Goal: Task Accomplishment & Management: Manage account settings

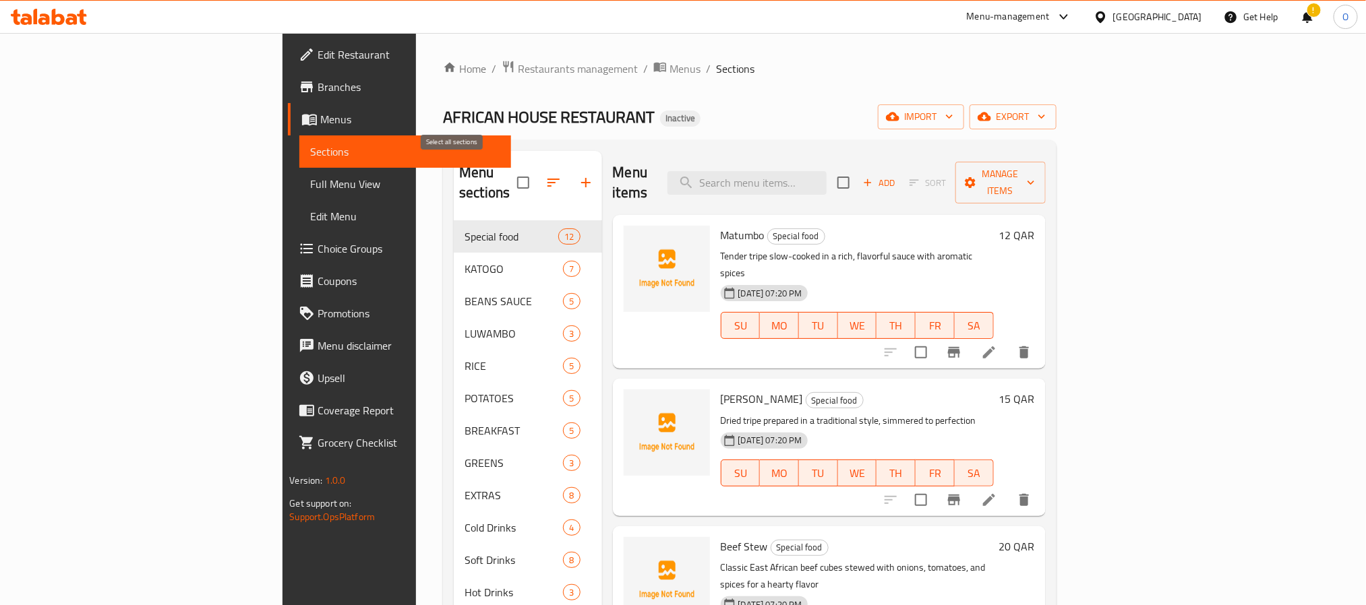
click at [509, 169] on input "checkbox" at bounding box center [523, 183] width 28 height 28
checkbox input "true"
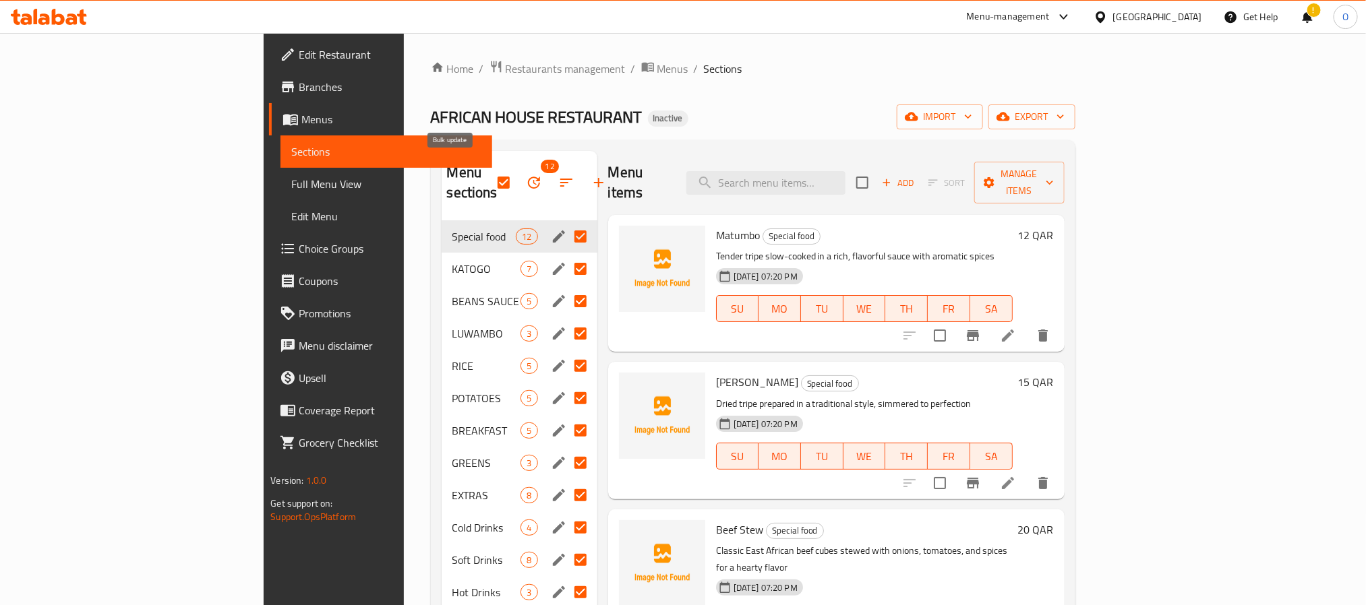
click at [518, 179] on button "button" at bounding box center [534, 183] width 32 height 32
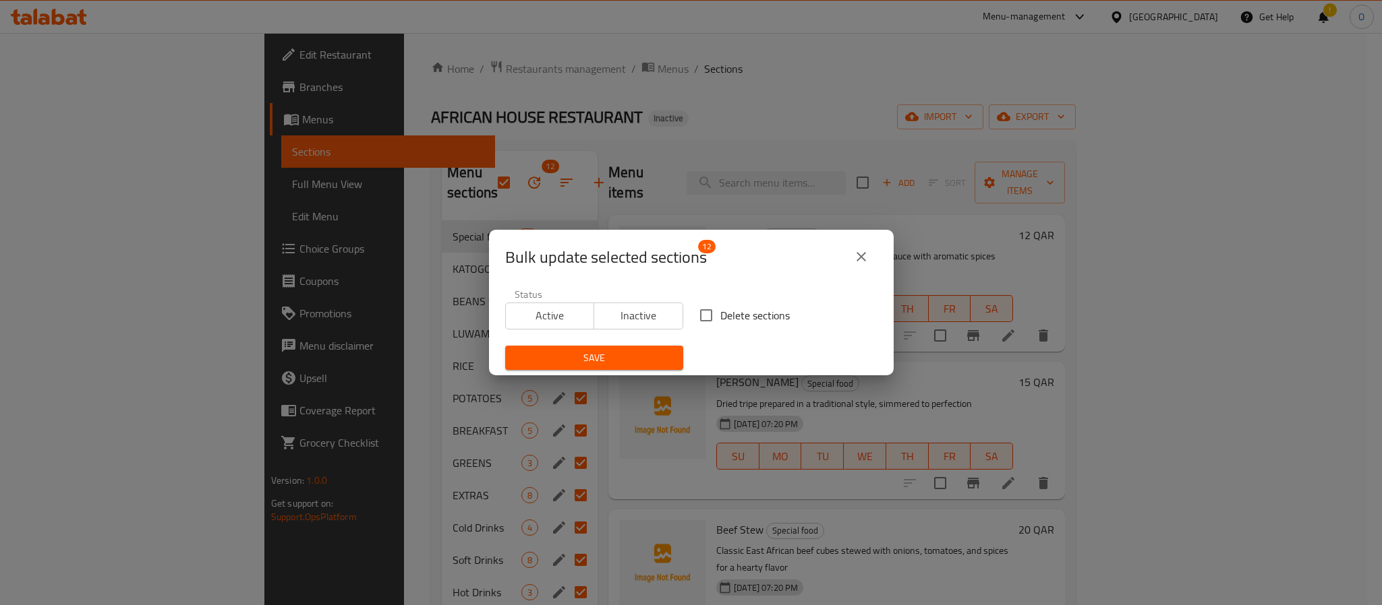
click at [699, 320] on input "Delete sections" at bounding box center [706, 315] width 28 height 28
checkbox input "true"
click at [663, 350] on span "Save" at bounding box center [594, 358] width 156 height 17
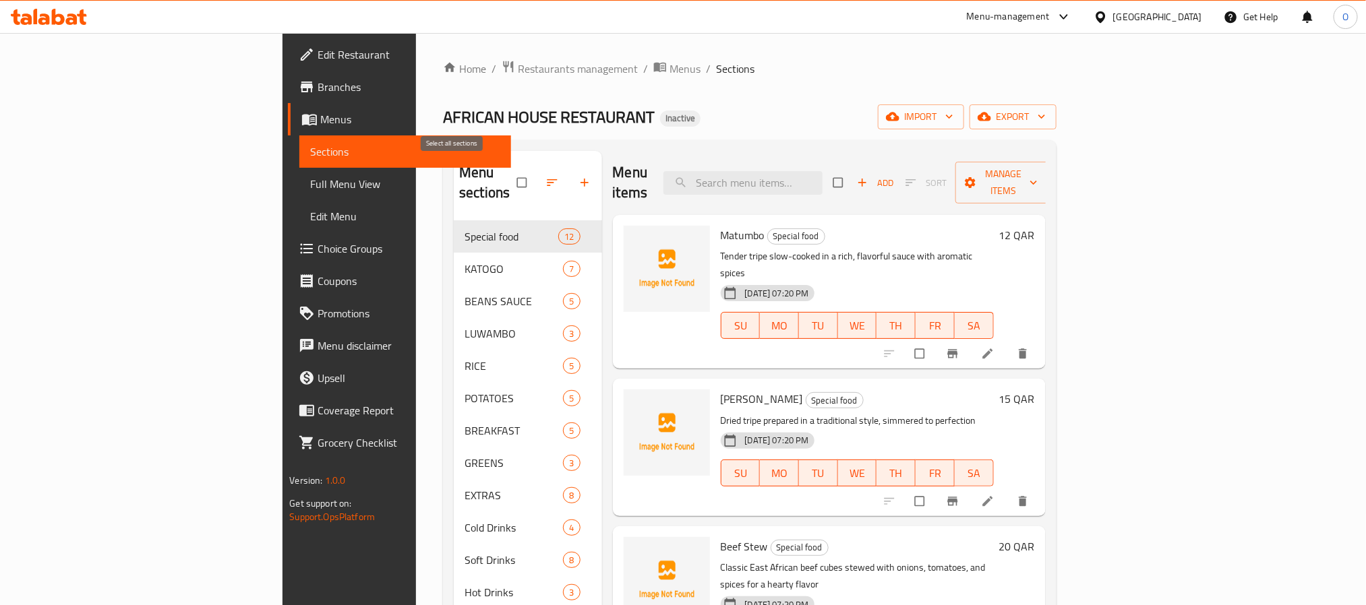
click at [509, 172] on input "checkbox" at bounding box center [523, 183] width 28 height 26
checkbox input "true"
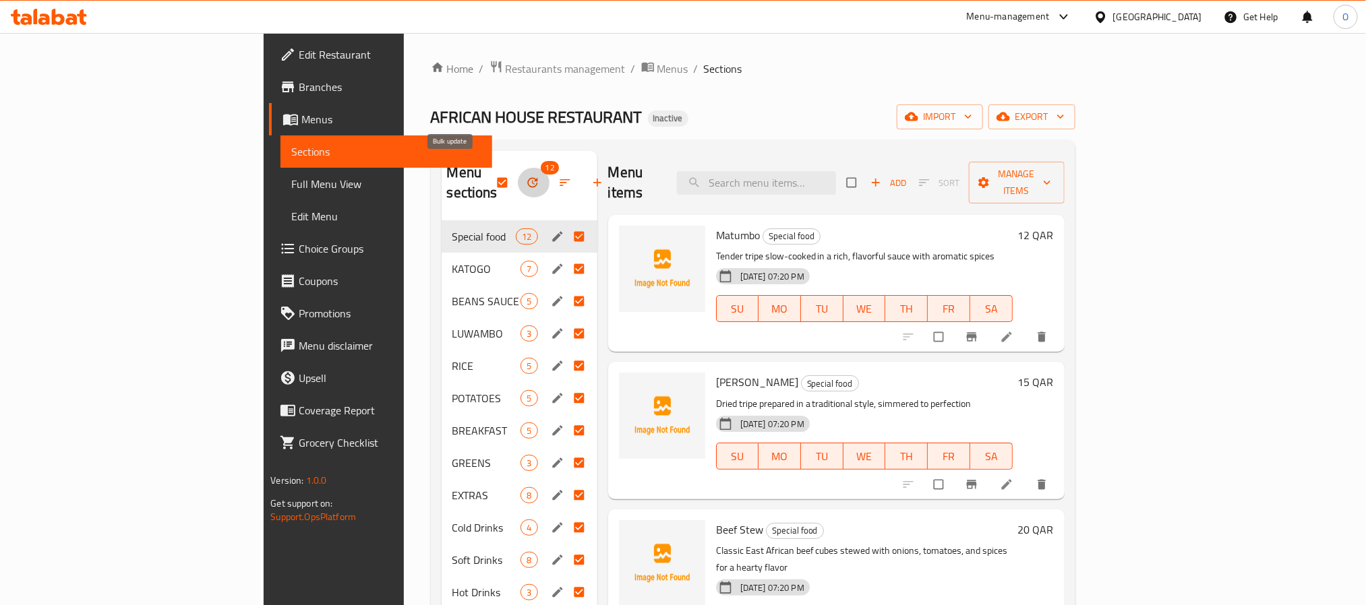
click at [526, 178] on icon "button" at bounding box center [532, 182] width 13 height 13
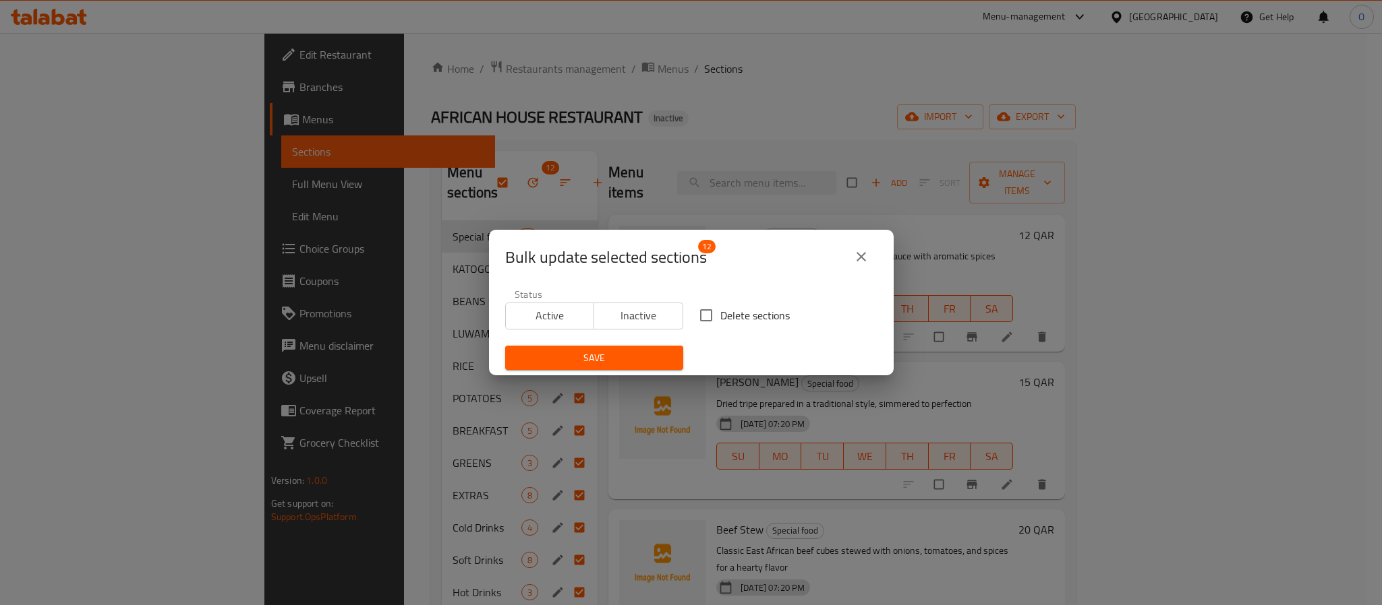
click at [692, 318] on input "Delete sections" at bounding box center [706, 315] width 28 height 28
checkbox input "true"
click at [646, 355] on span "Save" at bounding box center [594, 358] width 156 height 17
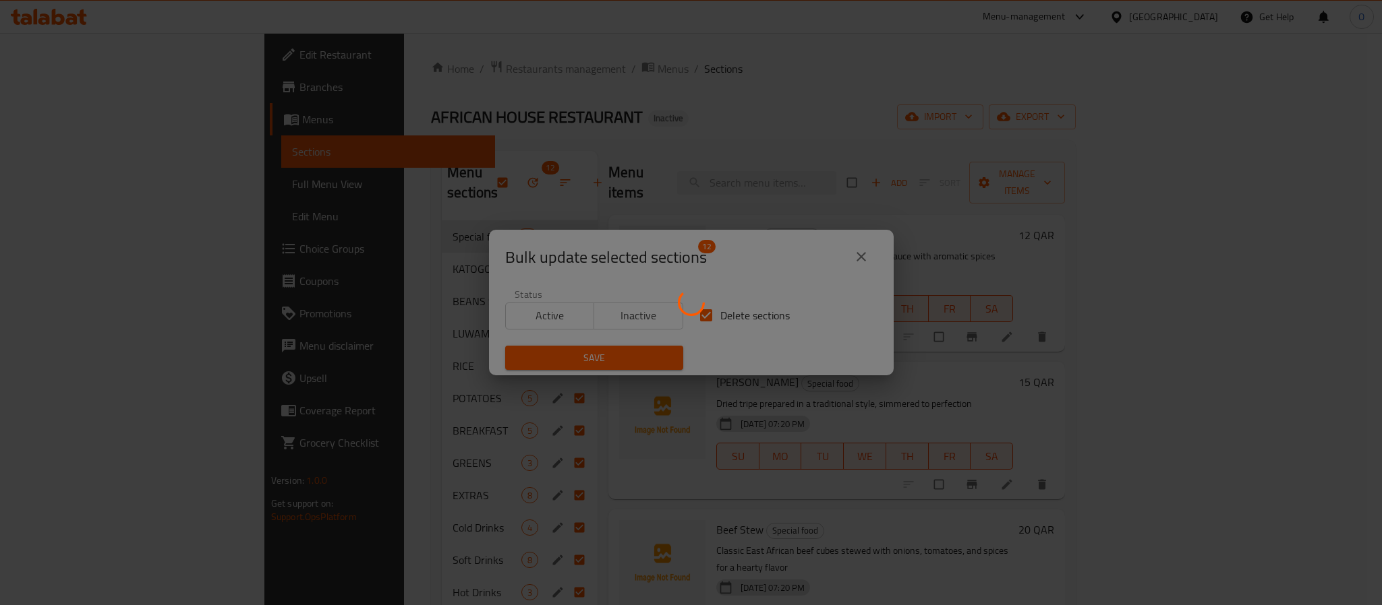
checkbox input "false"
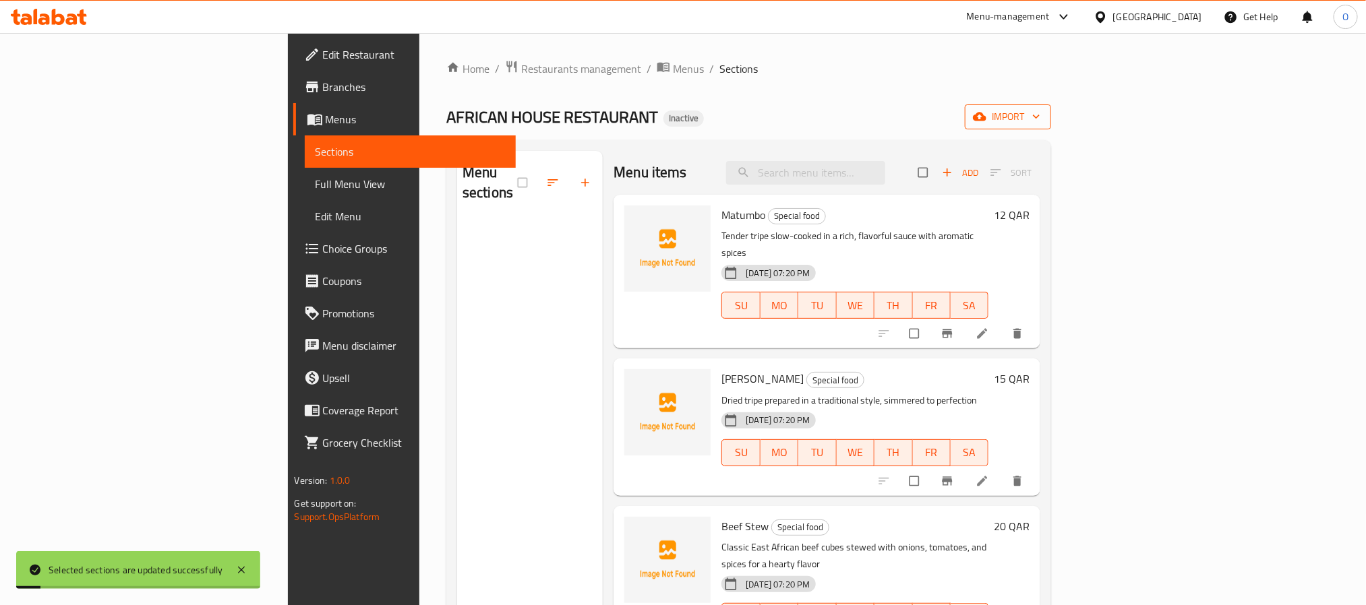
click at [986, 117] on icon "button" at bounding box center [979, 117] width 13 height 9
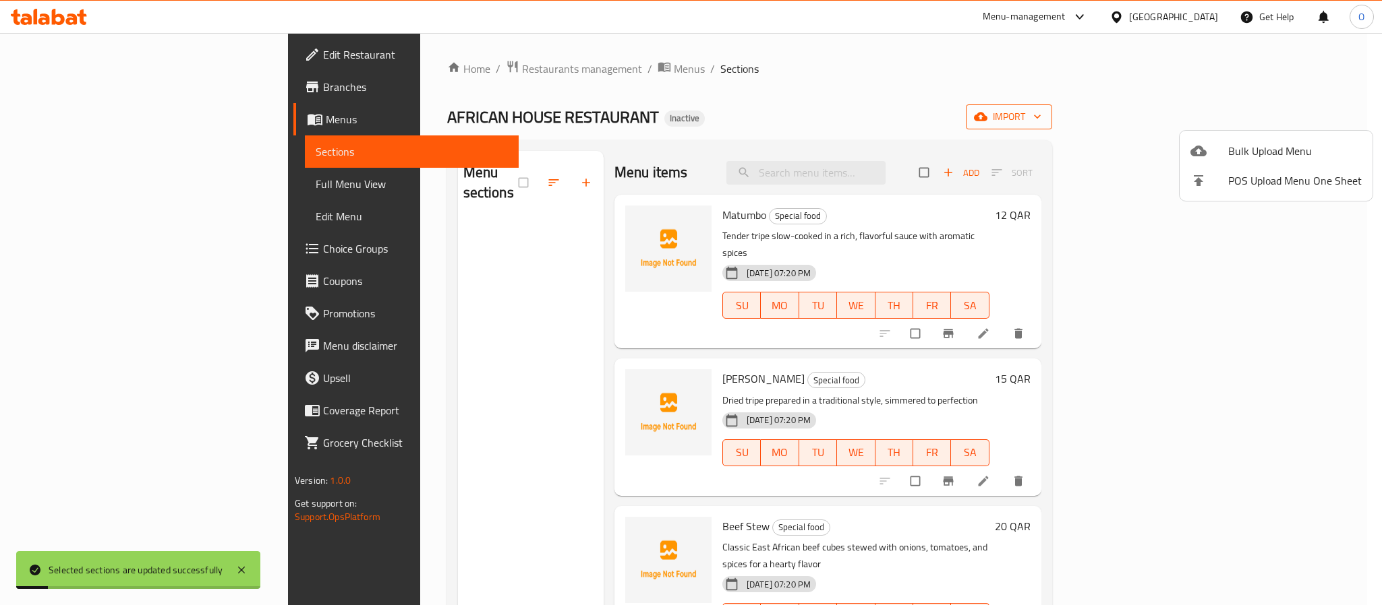
click at [1204, 154] on icon at bounding box center [1198, 151] width 16 height 11
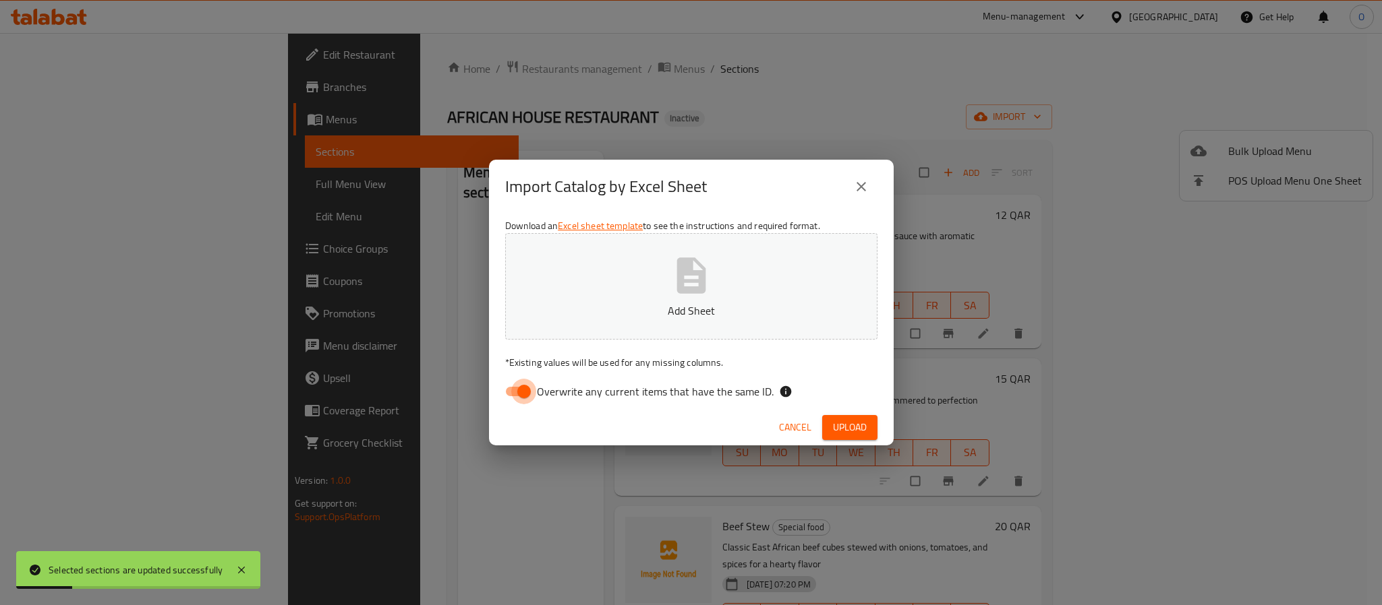
click at [524, 386] on input "Overwrite any current items that have the same ID." at bounding box center [523, 392] width 77 height 26
checkbox input "false"
drag, startPoint x: 831, startPoint y: 423, endPoint x: 688, endPoint y: 380, distance: 149.8
click at [833, 423] on span "Upload" at bounding box center [850, 427] width 34 height 17
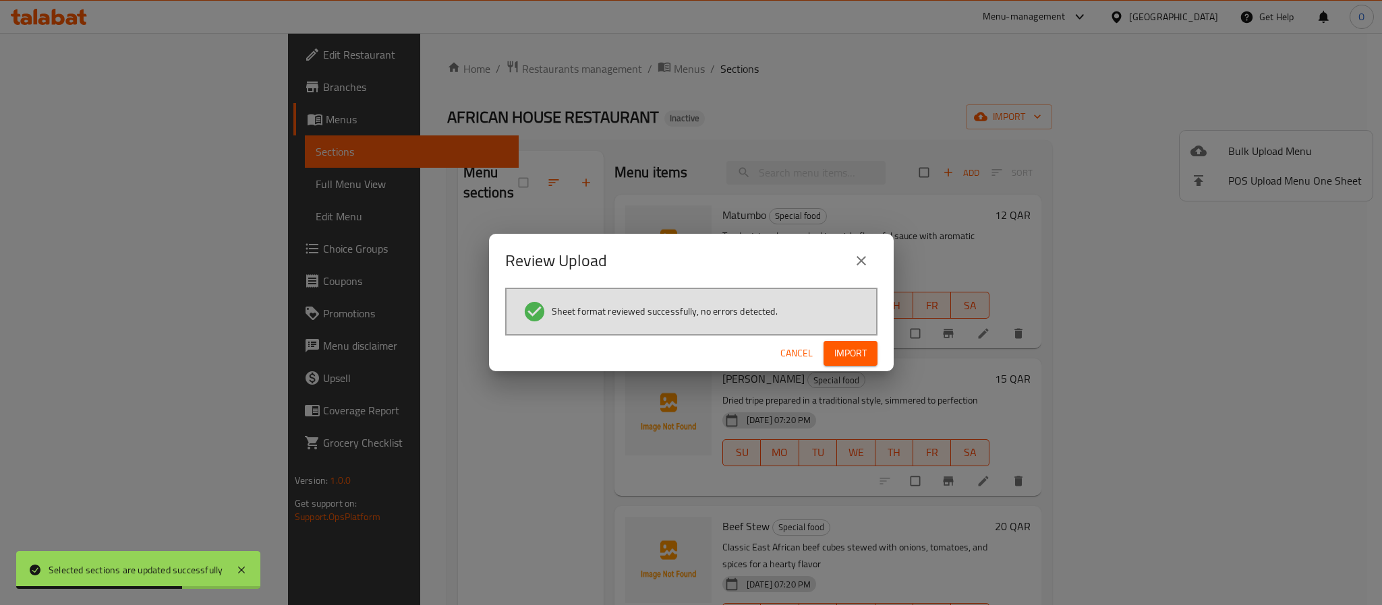
click at [841, 358] on span "Import" at bounding box center [850, 353] width 32 height 17
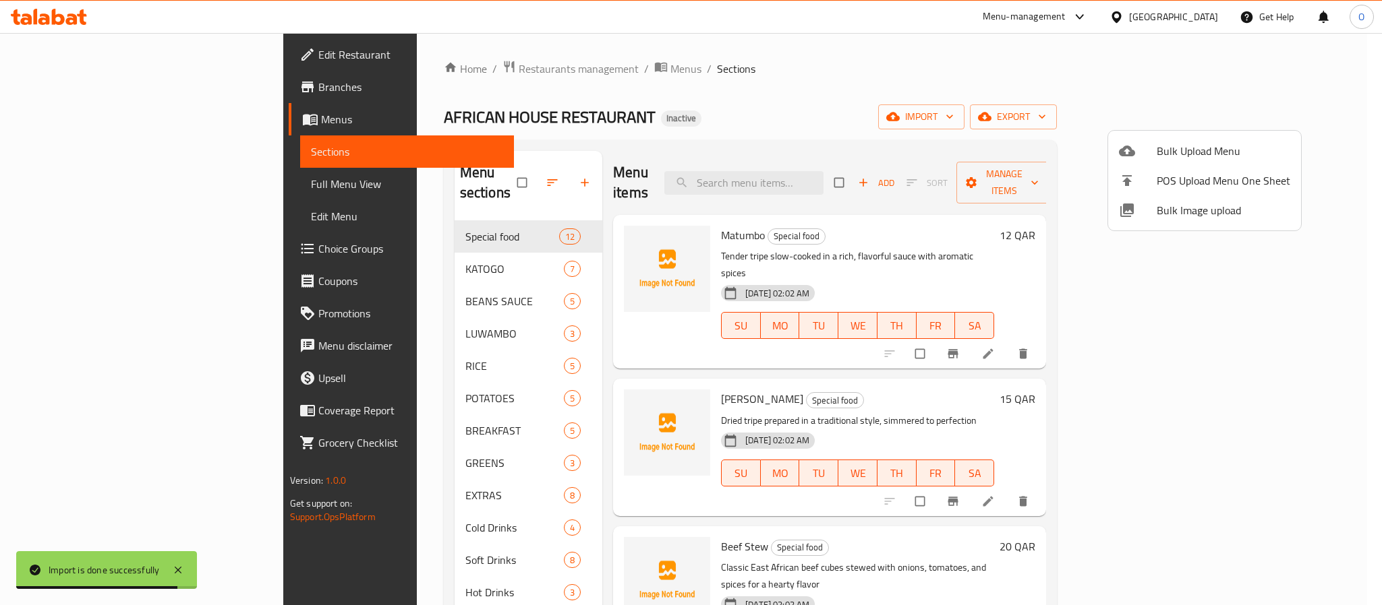
click at [77, 184] on div at bounding box center [691, 302] width 1382 height 605
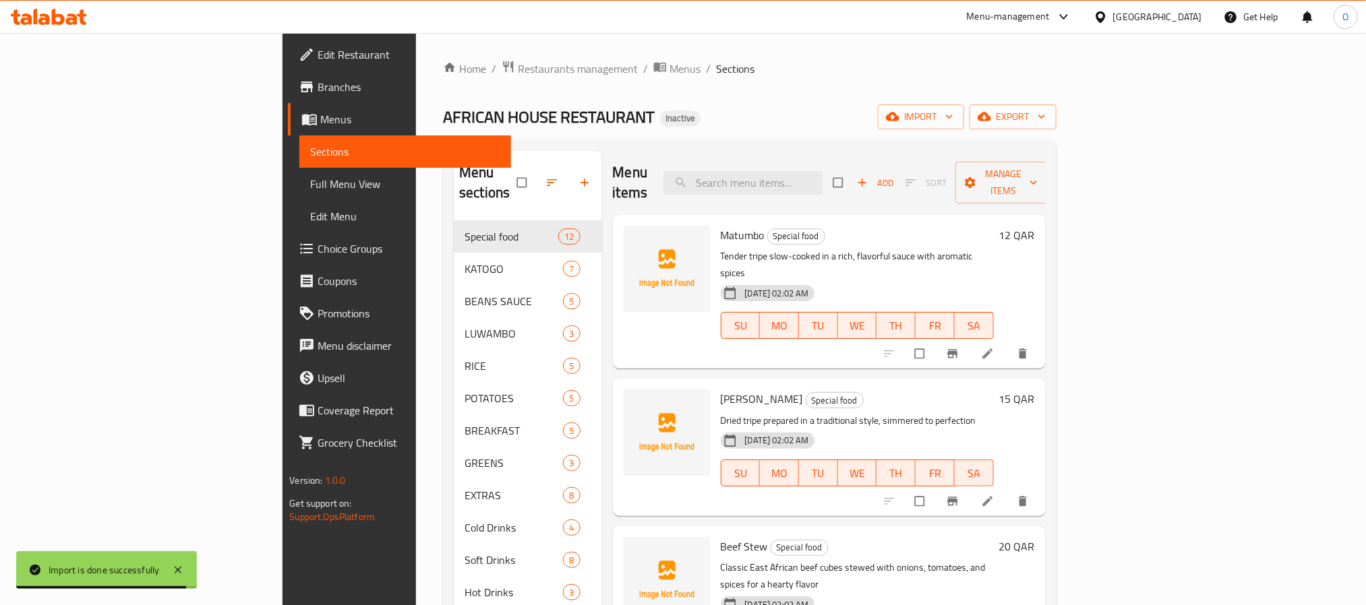
click at [310, 184] on span "Full Menu View" at bounding box center [404, 184] width 189 height 16
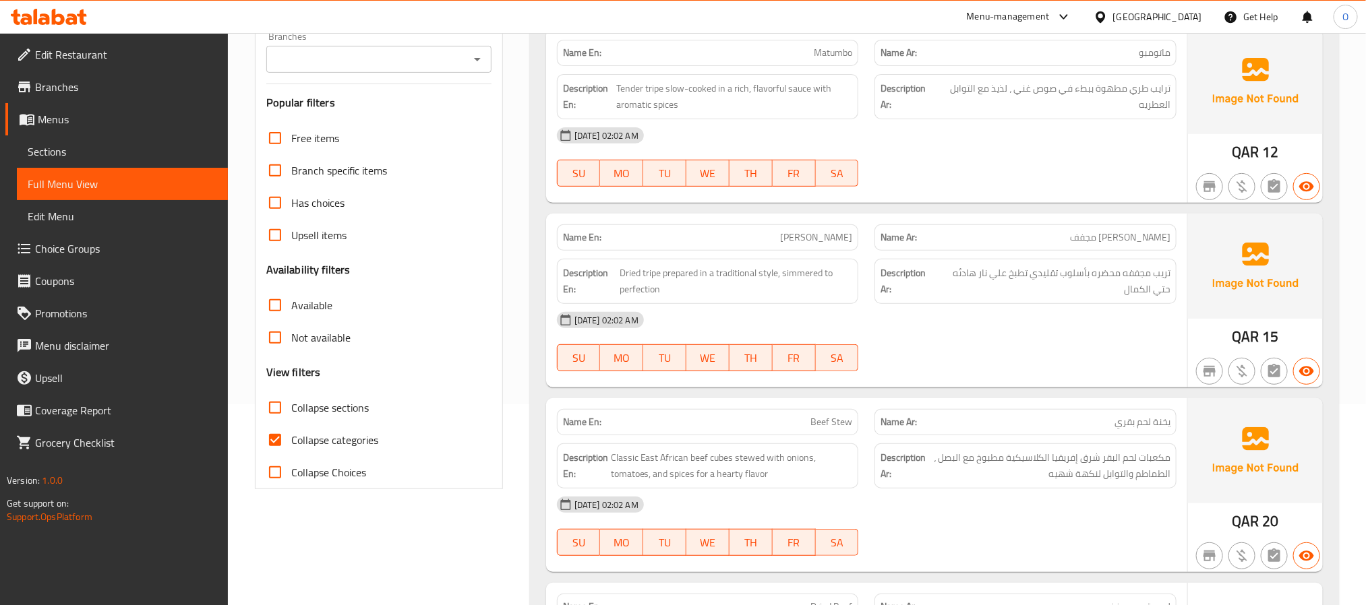
scroll to position [202, 0]
click at [314, 415] on span "Collapse sections" at bounding box center [330, 406] width 78 height 16
click at [291, 417] on input "Collapse sections" at bounding box center [275, 406] width 32 height 32
checkbox input "true"
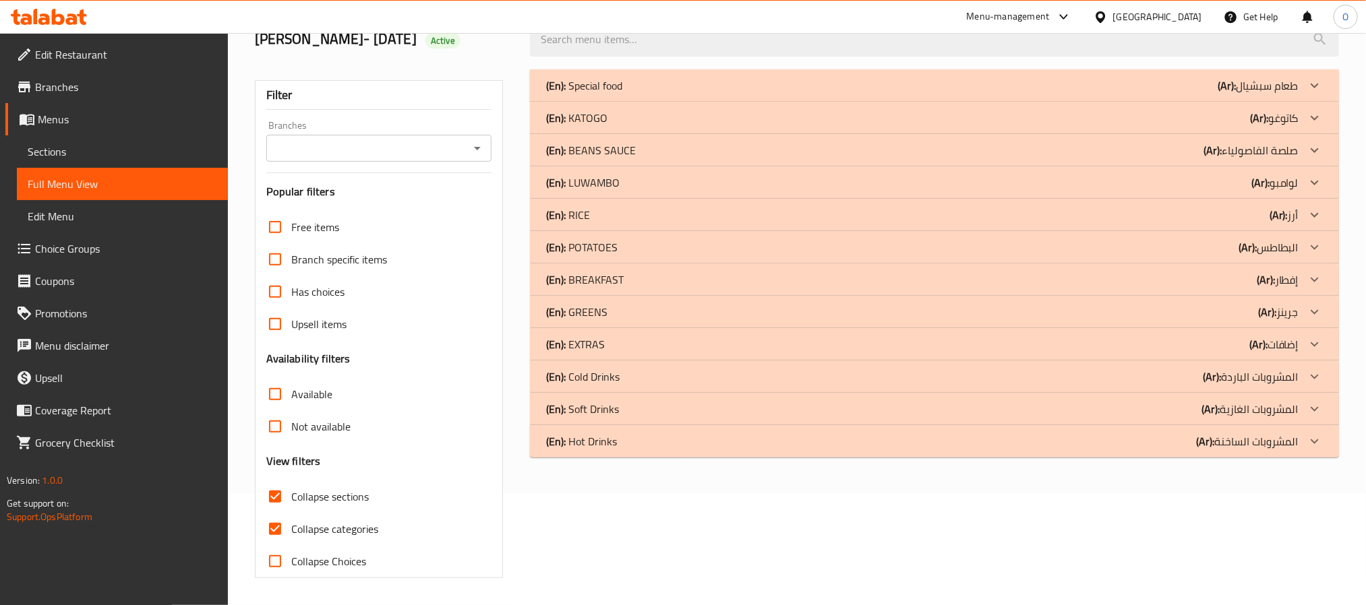
click at [314, 521] on span "Collapse categories" at bounding box center [334, 529] width 87 height 16
click at [291, 513] on input "Collapse categories" at bounding box center [275, 529] width 32 height 32
checkbox input "false"
click at [334, 504] on span "Collapse sections" at bounding box center [330, 497] width 78 height 16
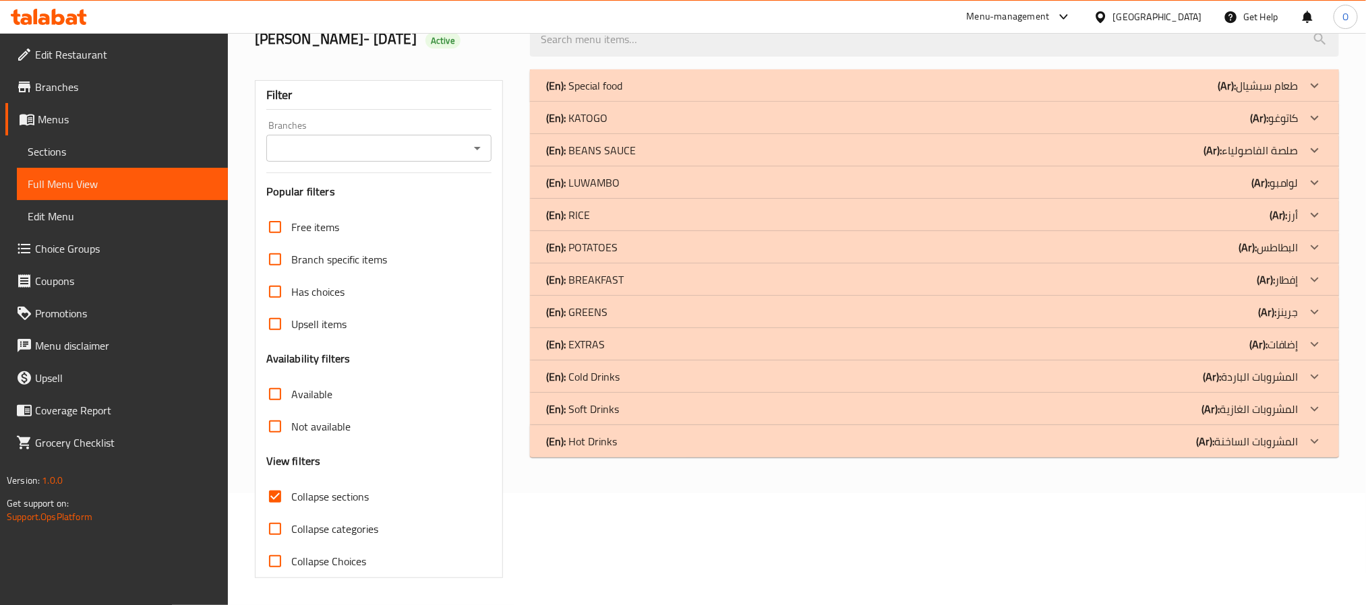
click at [291, 504] on input "Collapse sections" at bounding box center [275, 497] width 32 height 32
checkbox input "false"
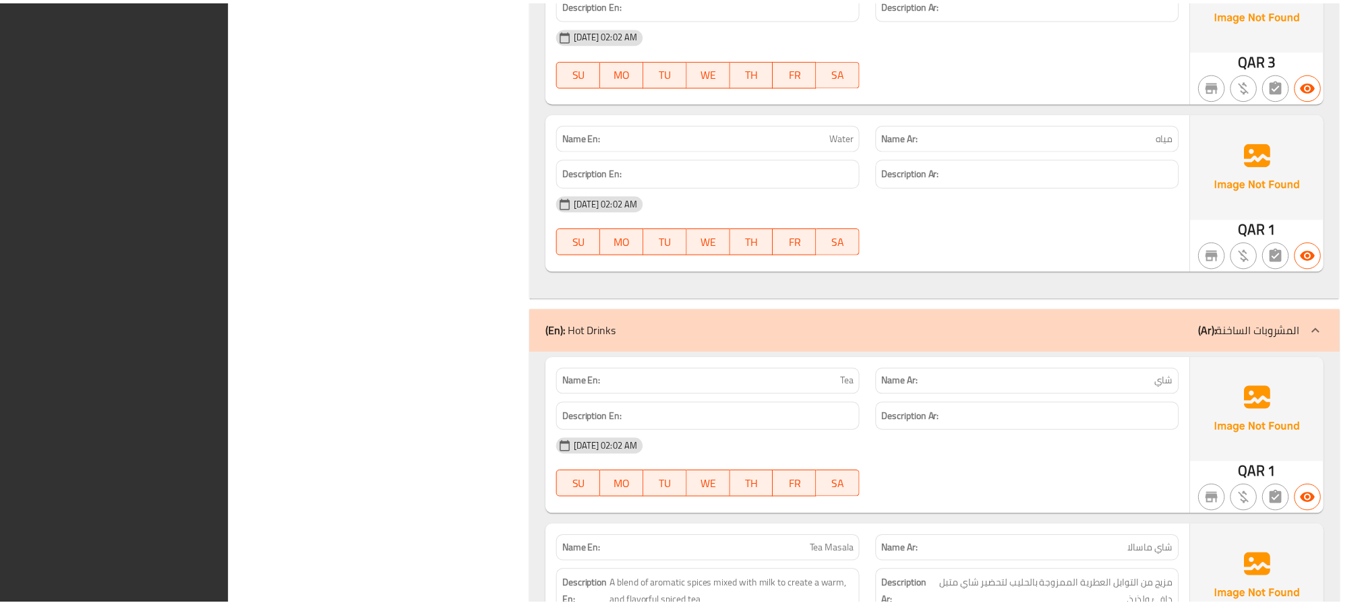
scroll to position [12584, 0]
